Goal: Find specific page/section: Find specific page/section

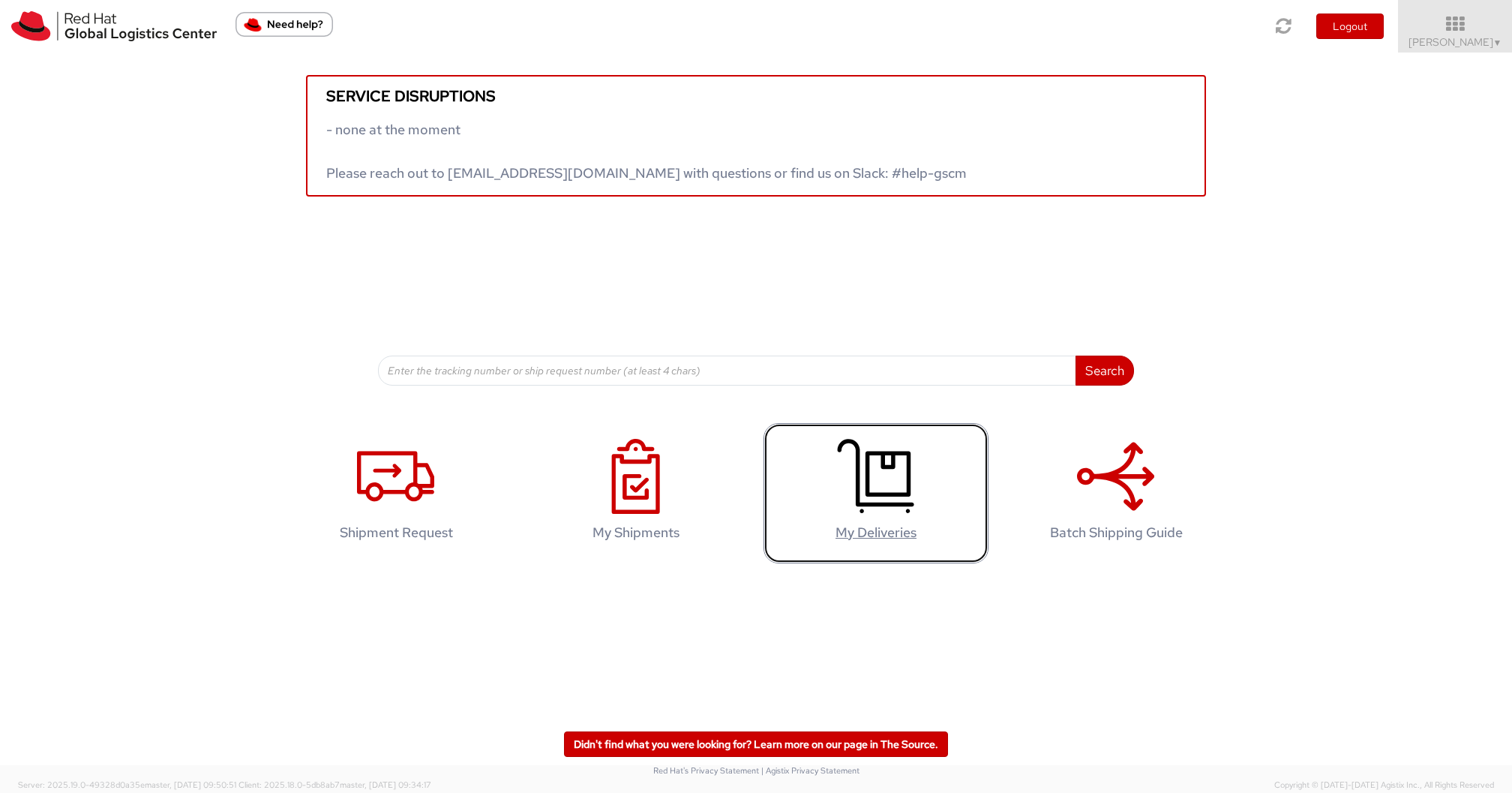
click at [892, 470] on icon at bounding box center [875, 476] width 77 height 75
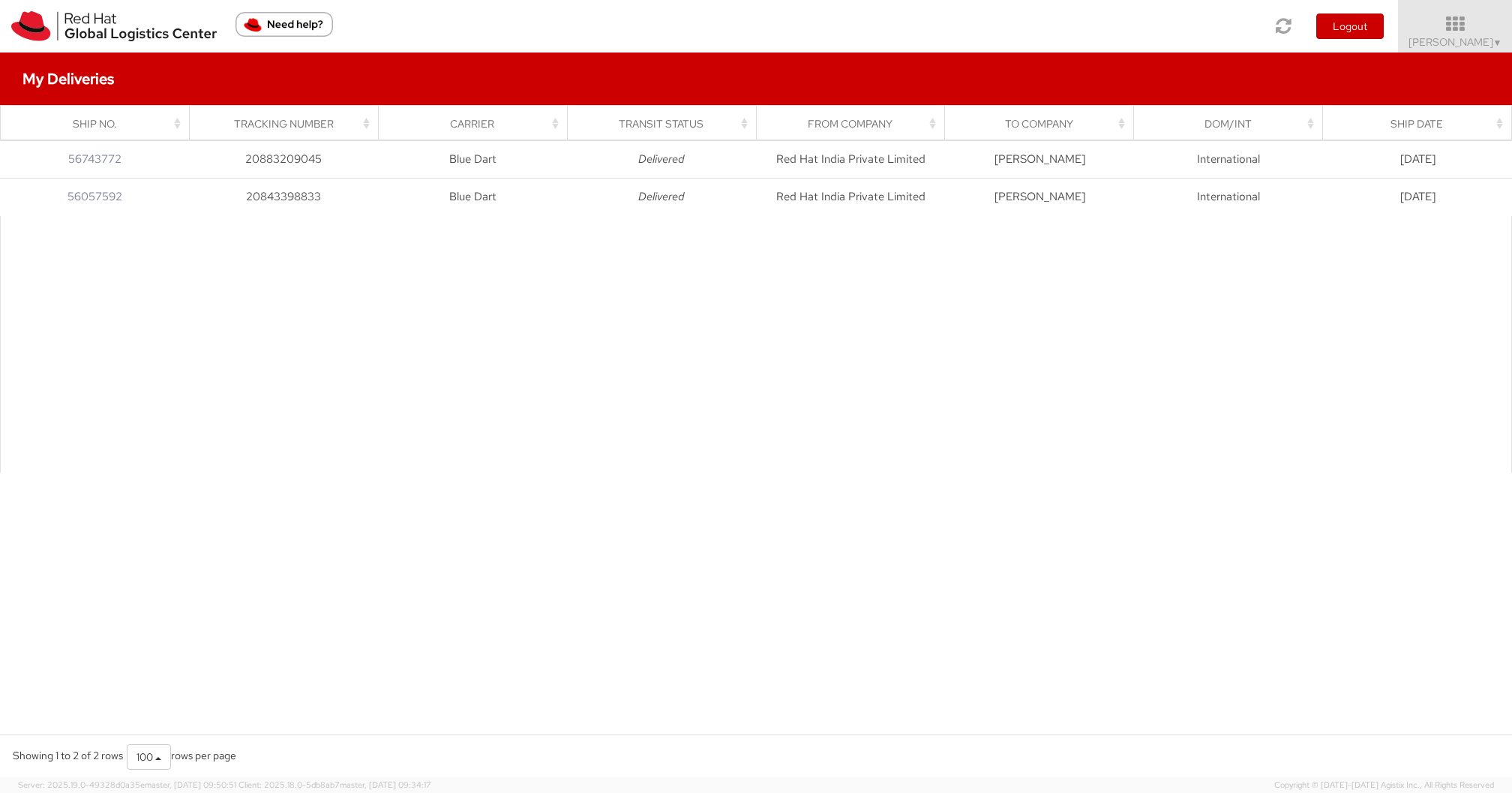
click at [706, 615] on div "Loading, please wait Ship No. Tracking Number Carrier Transit Status From Compa…" at bounding box center [756, 436] width 1512 height 594
